Goal: Find specific page/section: Find specific page/section

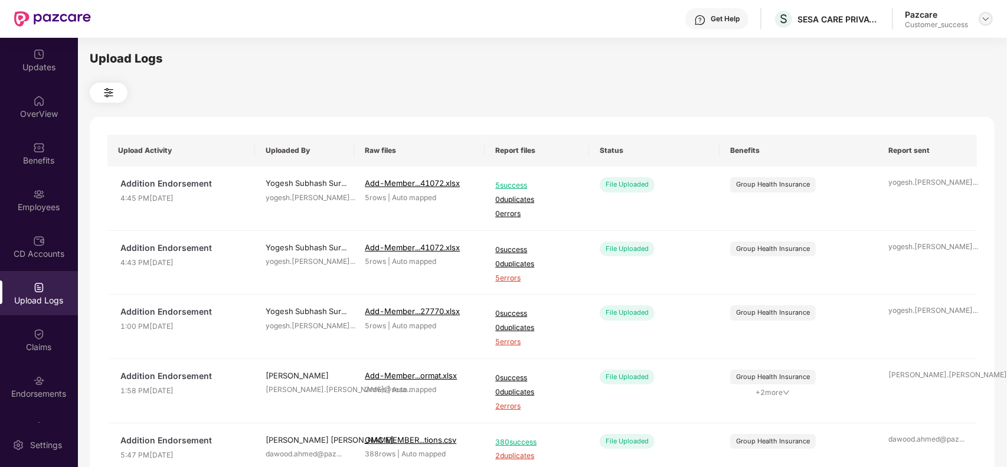
click at [990, 19] on img at bounding box center [985, 18] width 9 height 9
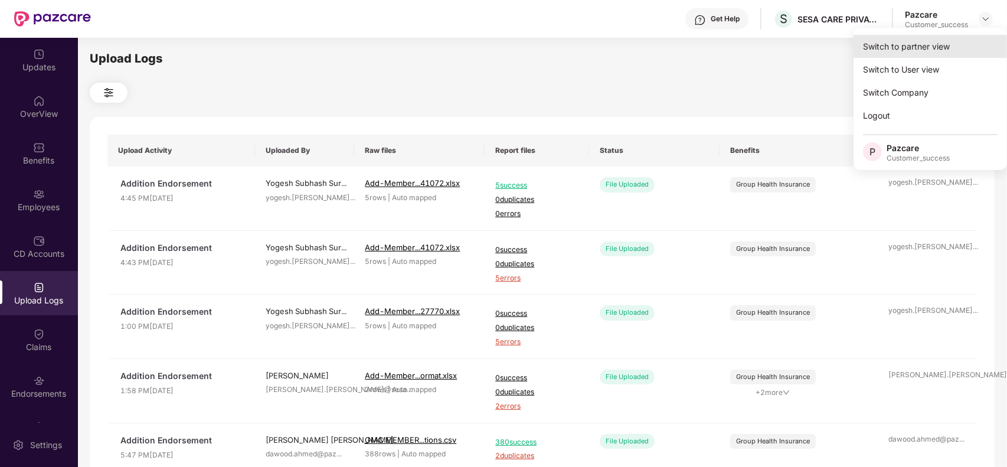
click at [915, 48] on div "Switch to partner view" at bounding box center [931, 46] width 154 height 23
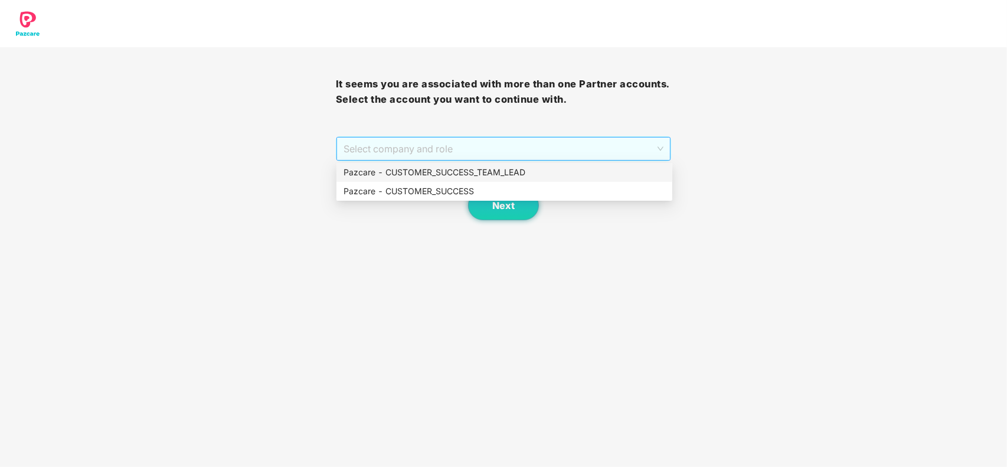
click at [468, 151] on span "Select company and role" at bounding box center [504, 149] width 321 height 22
click at [453, 191] on div "Pazcare - CUSTOMER_SUCCESS" at bounding box center [505, 191] width 322 height 13
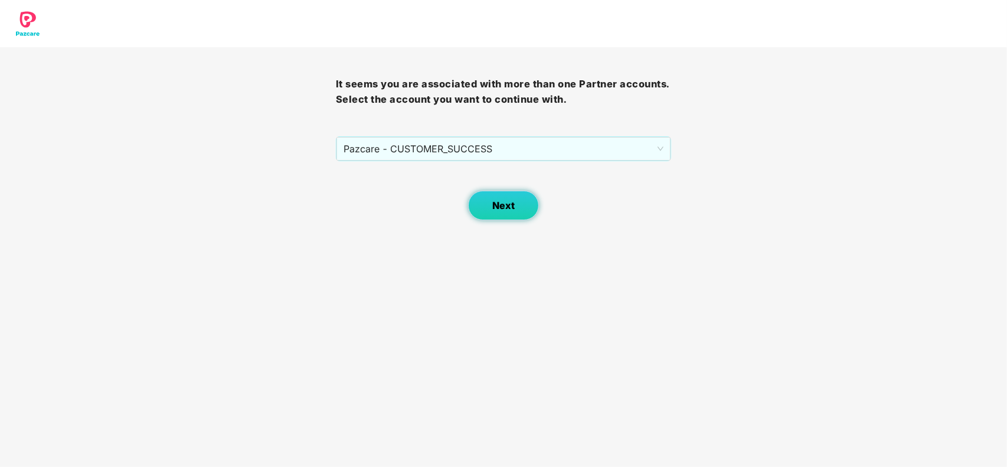
click at [503, 201] on span "Next" at bounding box center [503, 205] width 22 height 11
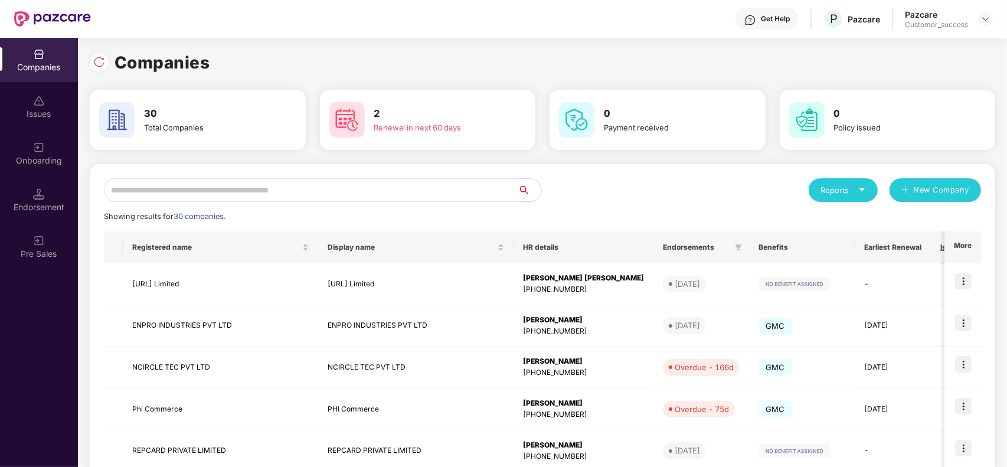
click at [568, 205] on div "Reports New Company Showing results for 30 companies. Registered name Display n…" at bounding box center [542, 450] width 877 height 545
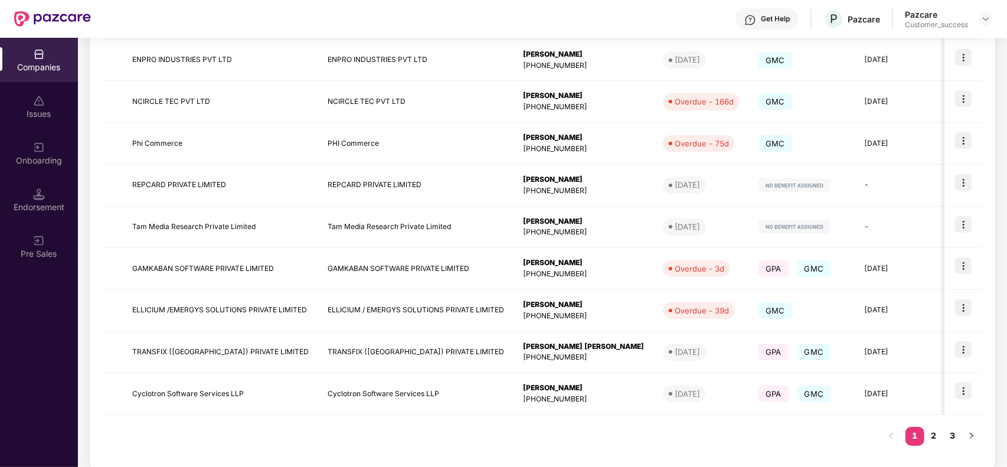
scroll to position [280, 0]
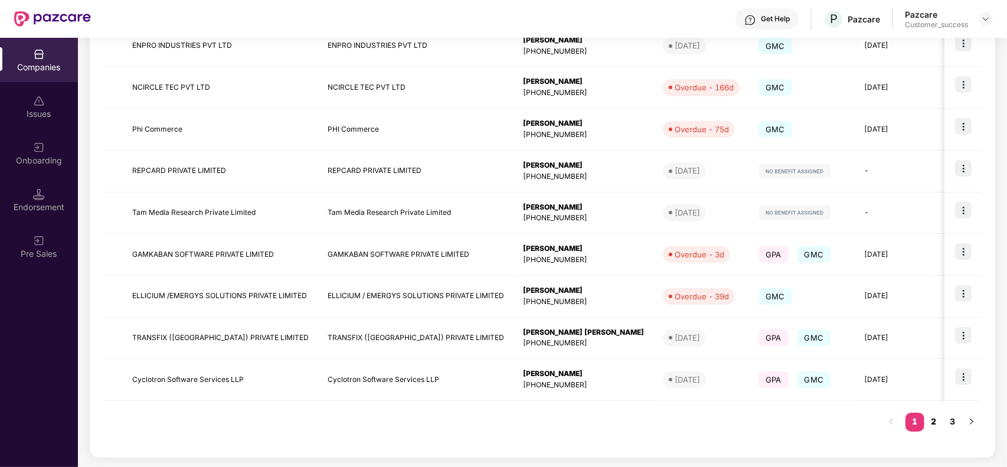
click at [931, 421] on link "2" at bounding box center [934, 422] width 19 height 18
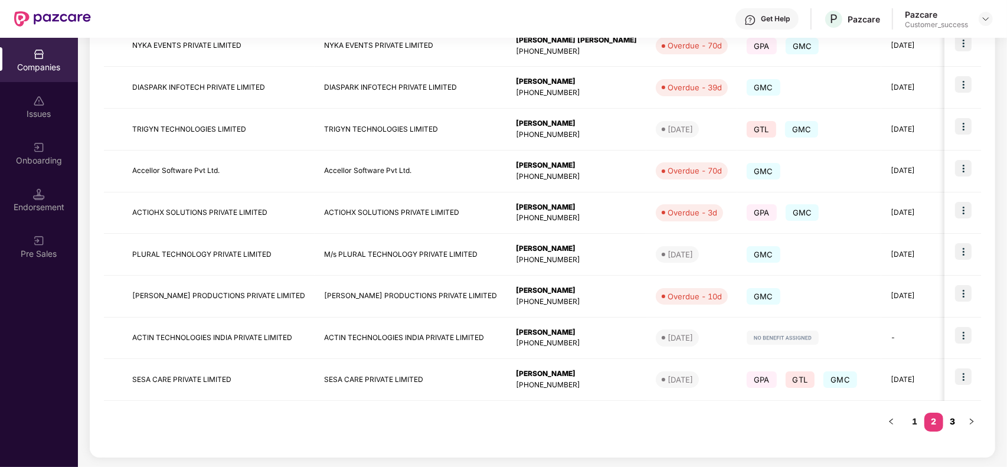
click at [957, 418] on link "3" at bounding box center [953, 422] width 19 height 18
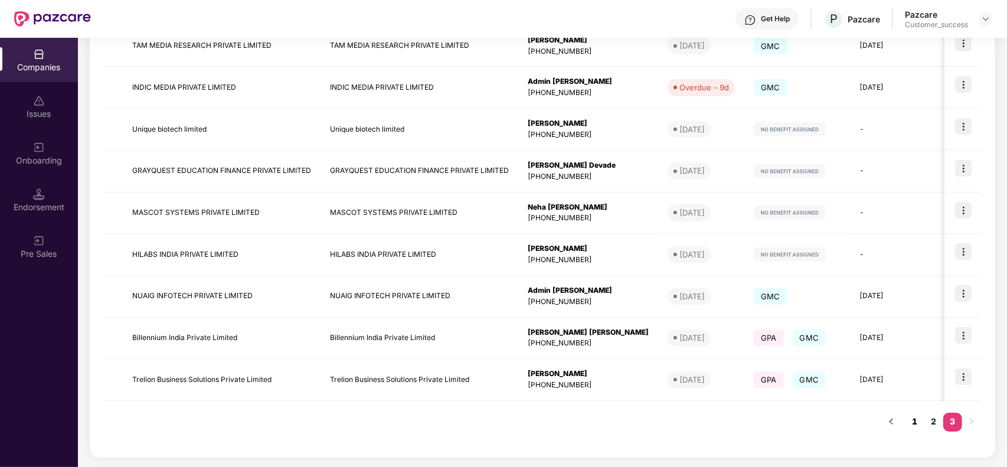
click at [914, 427] on link "1" at bounding box center [915, 422] width 19 height 18
